Goal: Information Seeking & Learning: Learn about a topic

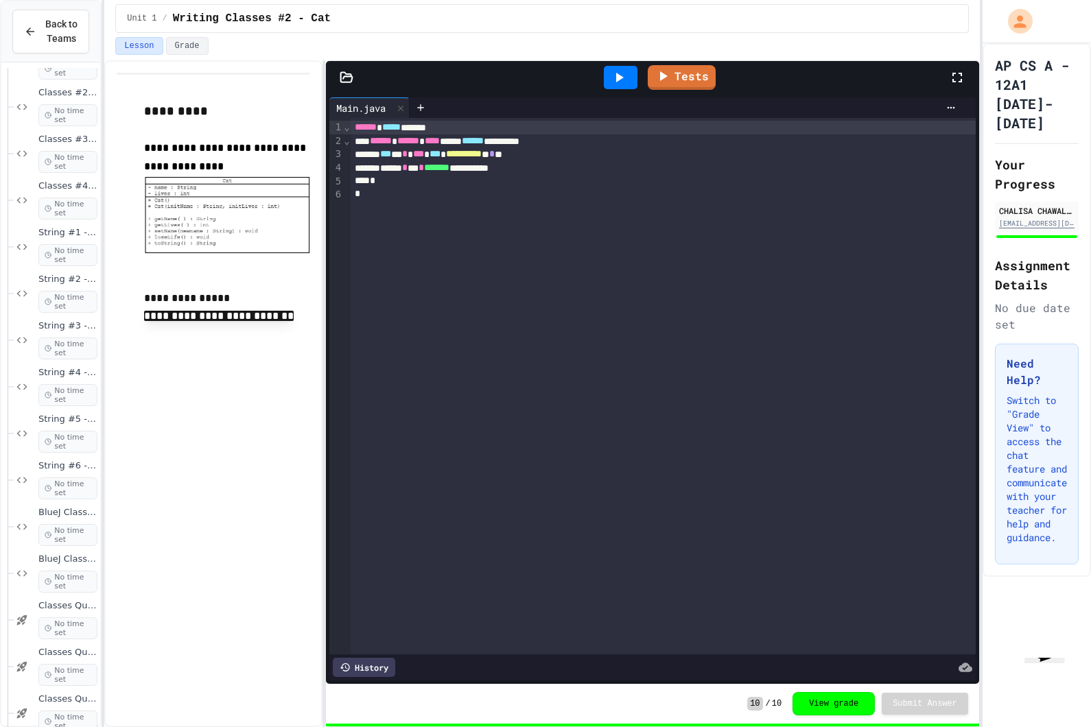
scroll to position [2195, 0]
click at [86, 239] on span "No time set" at bounding box center [67, 250] width 59 height 22
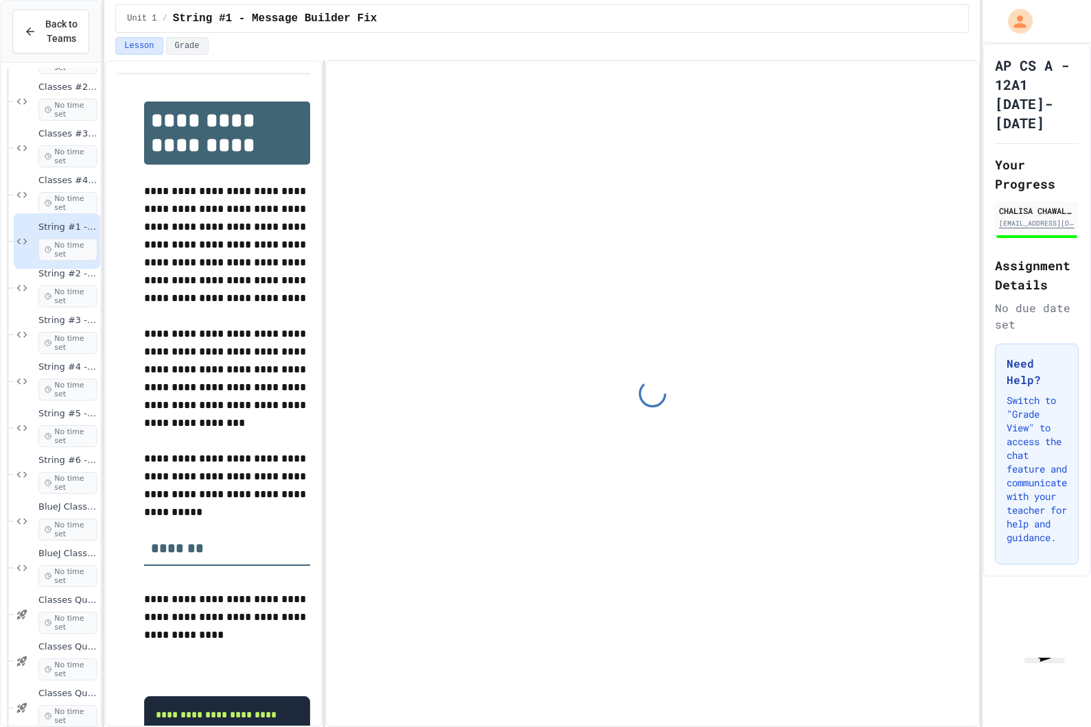
scroll to position [29, 0]
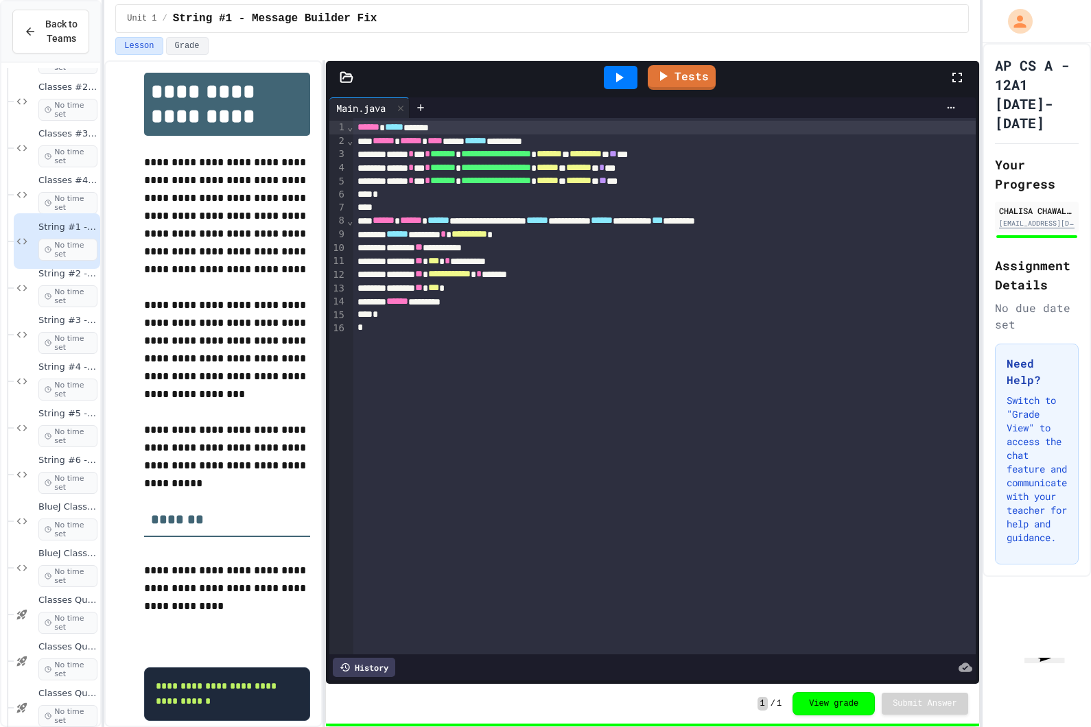
click at [26, 282] on icon at bounding box center [22, 288] width 16 height 12
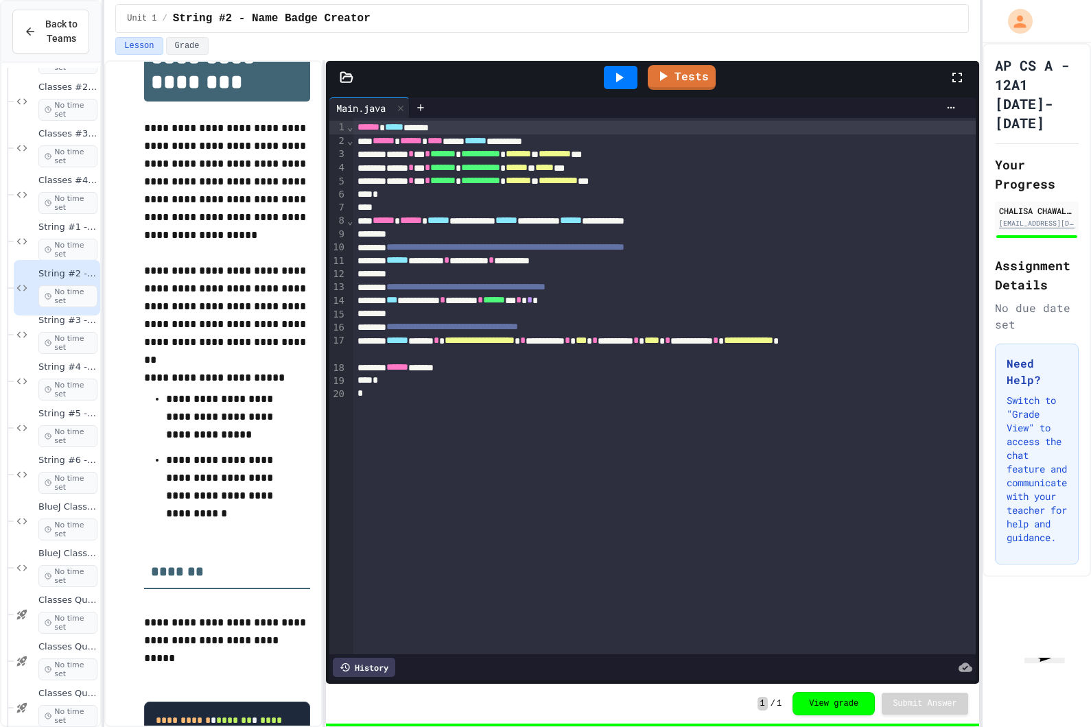
click at [426, 112] on icon at bounding box center [420, 107] width 11 height 11
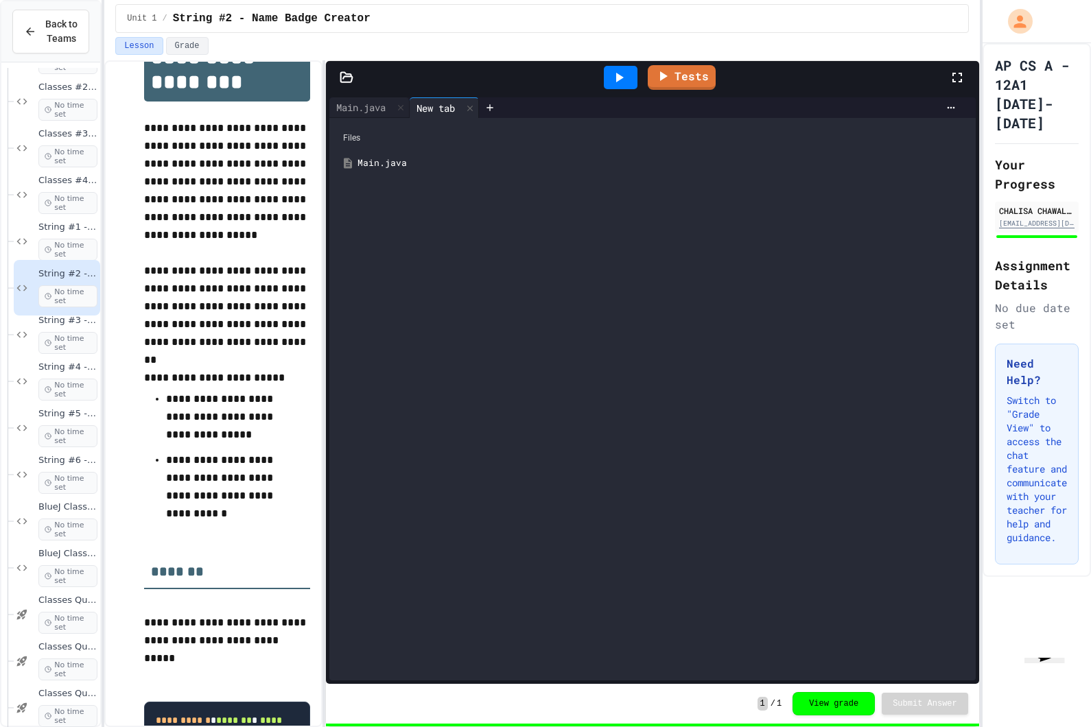
click at [466, 167] on div "Main.java" at bounding box center [662, 163] width 610 height 14
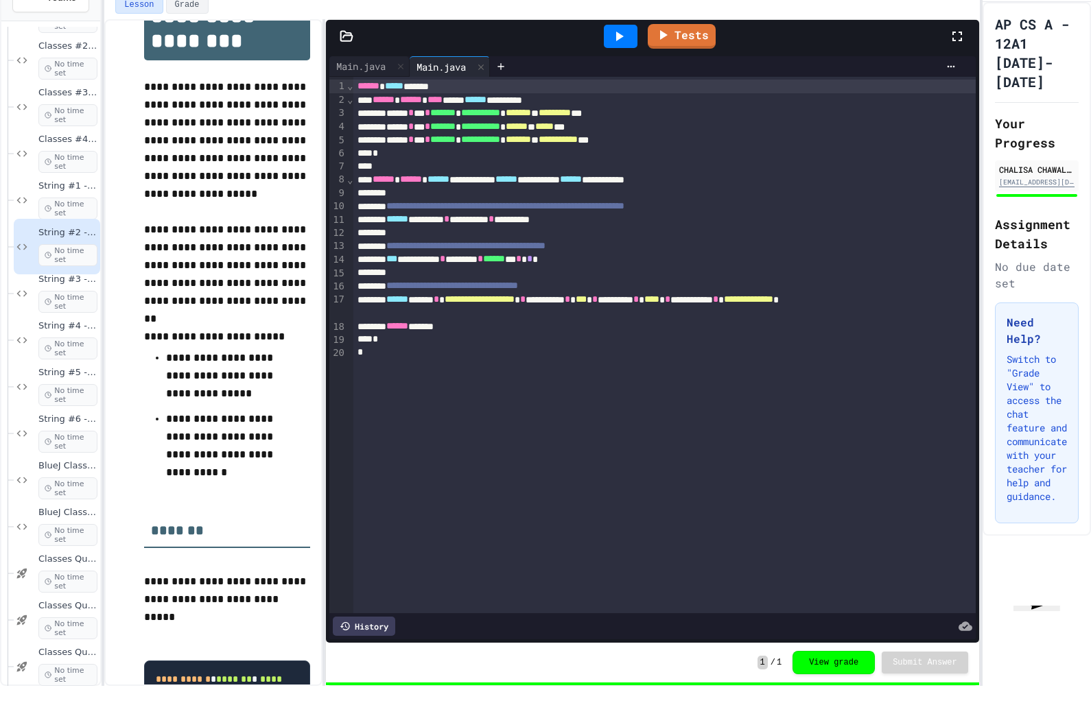
scroll to position [42, 0]
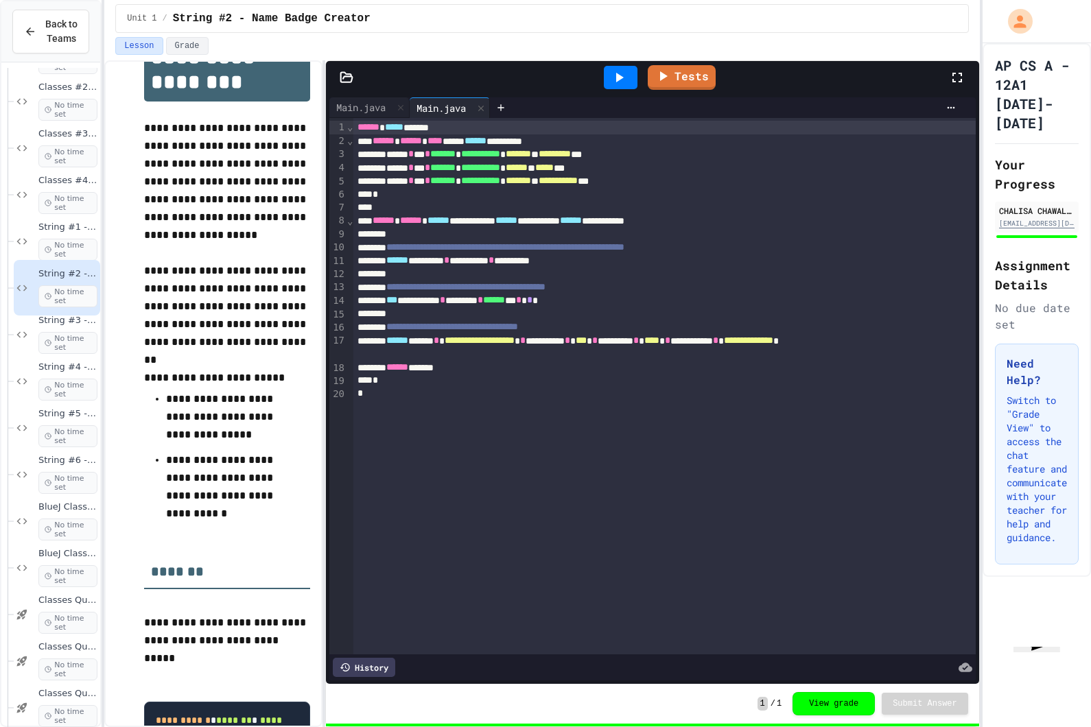
click at [38, 315] on span "String #3 - URL Parser Debugger" at bounding box center [67, 321] width 59 height 12
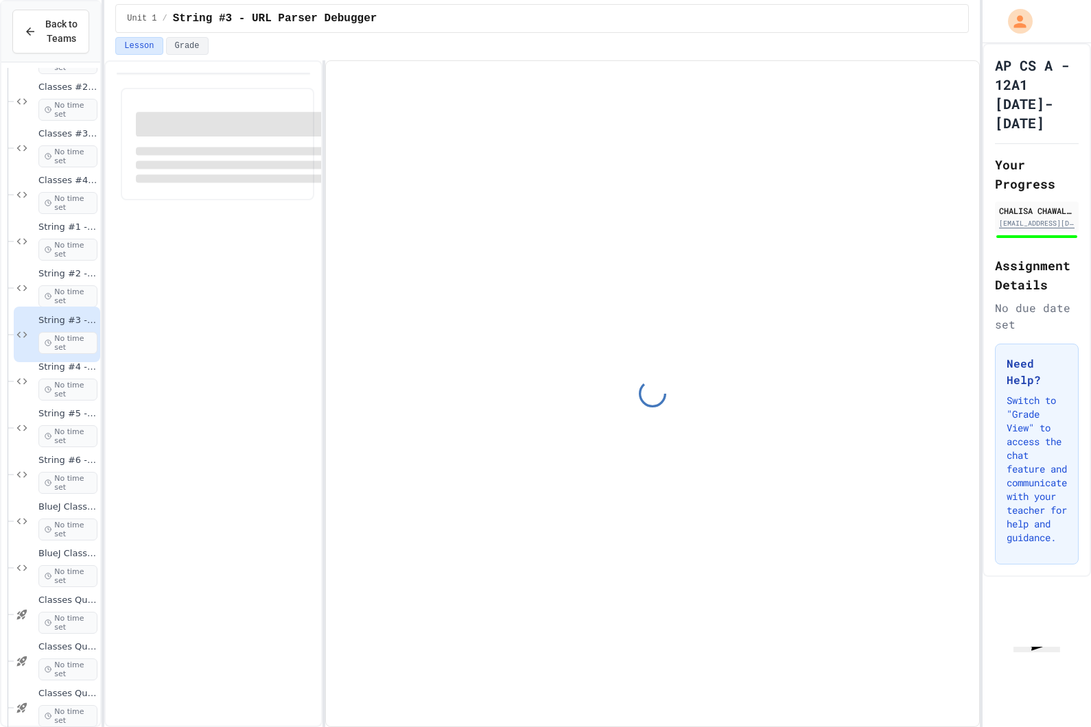
scroll to position [63, 0]
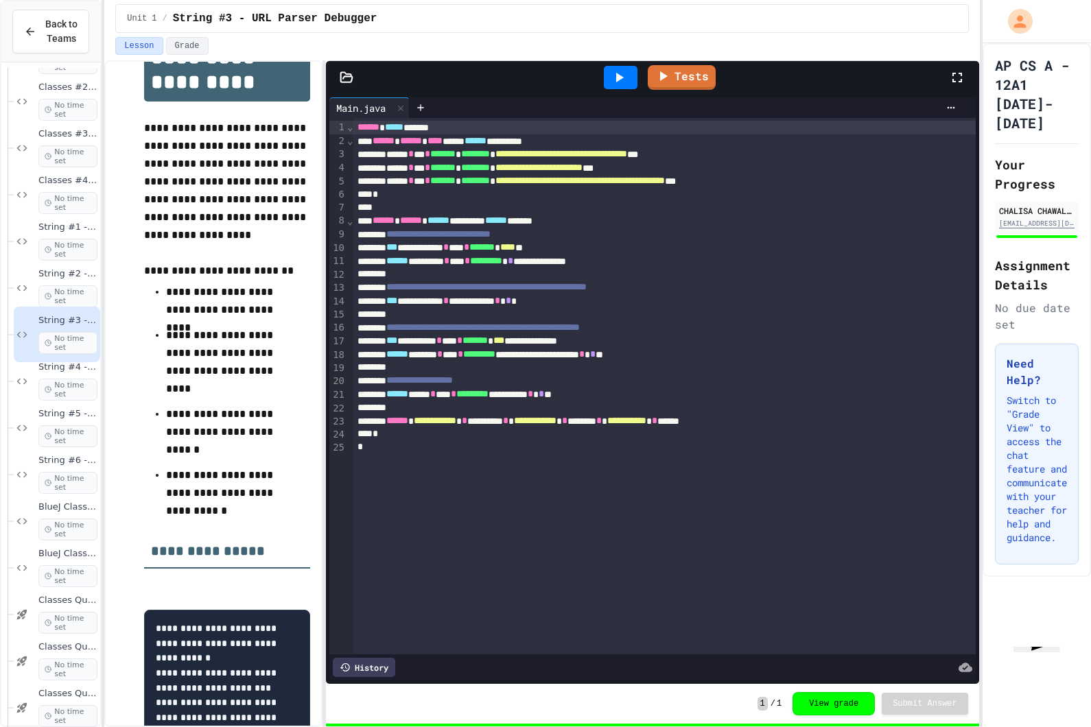
click at [418, 97] on div at bounding box center [421, 107] width 22 height 21
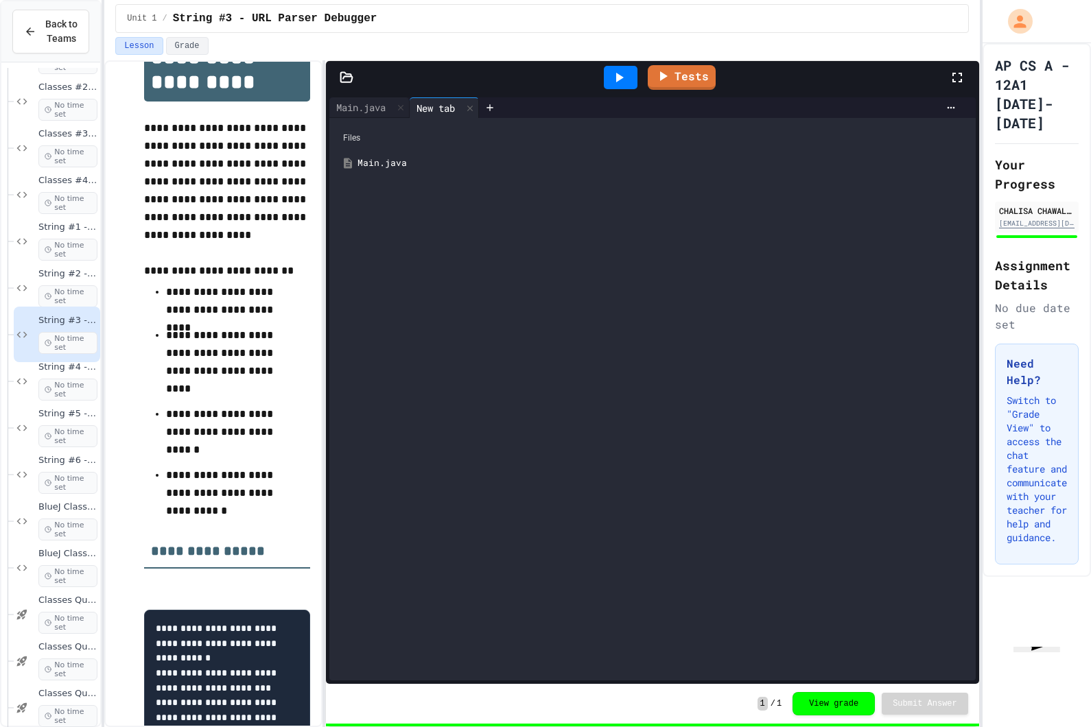
click at [368, 100] on div "Main.java" at bounding box center [360, 107] width 63 height 14
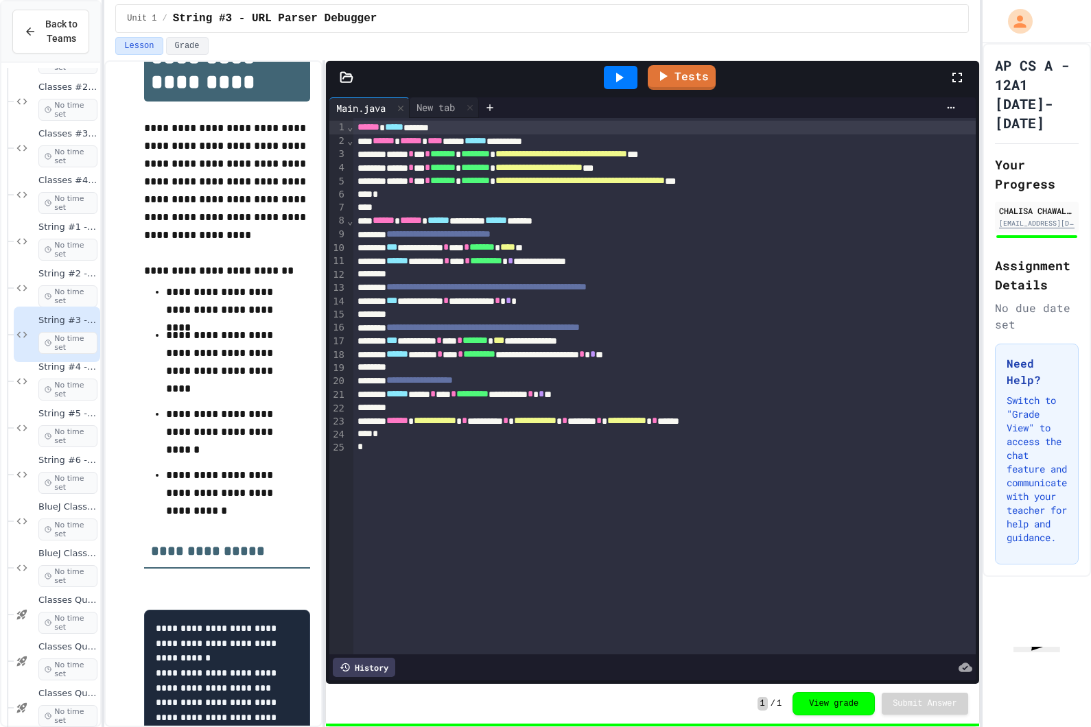
scroll to position [55, 0]
click at [29, 375] on icon at bounding box center [22, 381] width 16 height 12
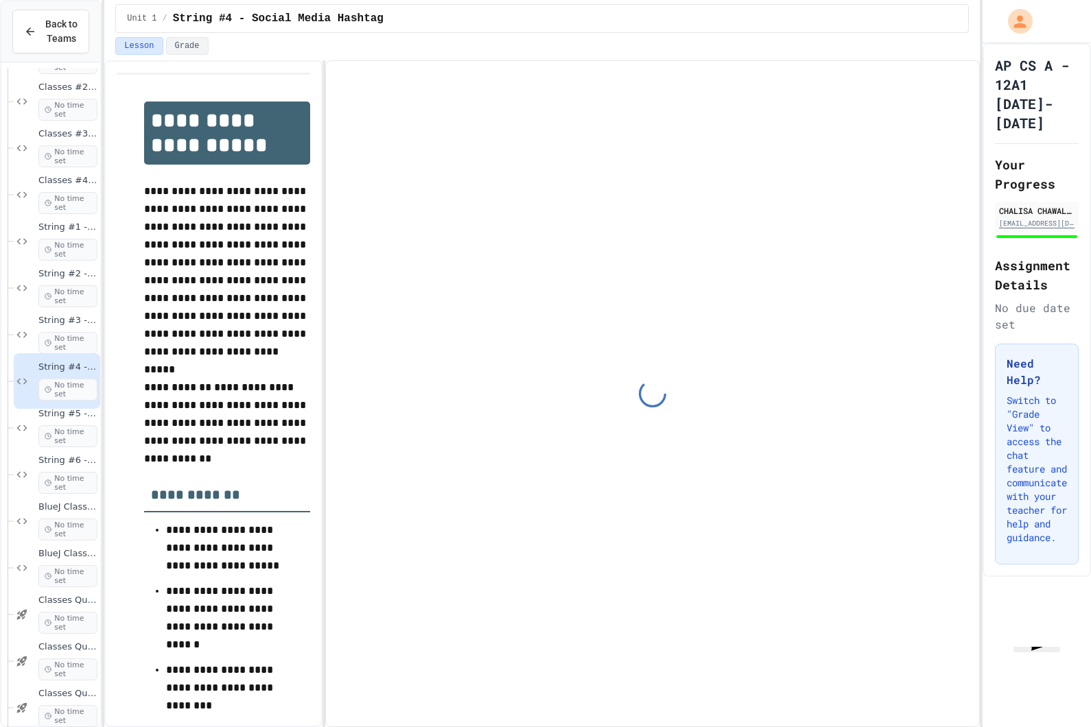
scroll to position [63, 0]
